Goal: Navigation & Orientation: Find specific page/section

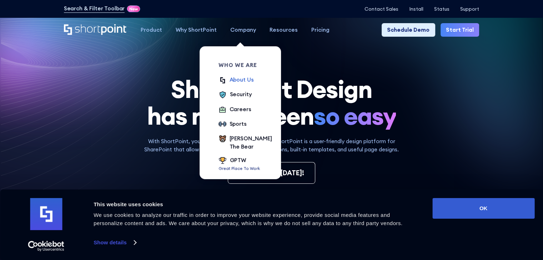
click at [243, 82] on div "About Us" at bounding box center [241, 80] width 24 height 8
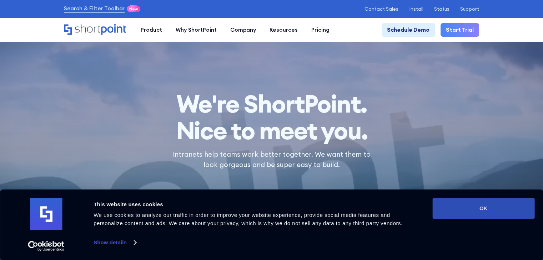
click at [492, 207] on button "OK" at bounding box center [483, 208] width 102 height 21
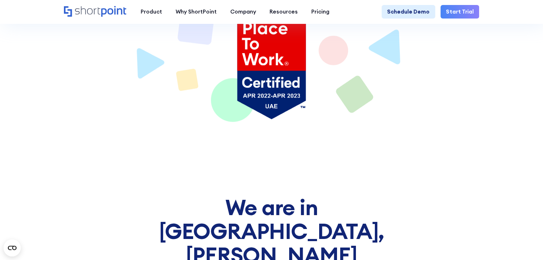
scroll to position [3211, 0]
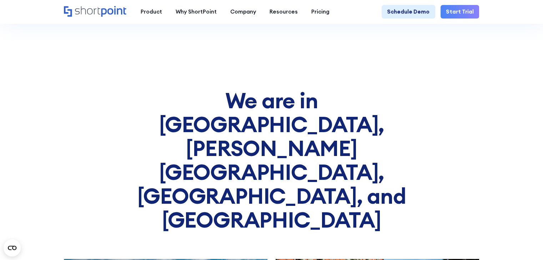
click at [73, 12] on icon "Home" at bounding box center [95, 11] width 63 height 11
